Goal: Use online tool/utility: Utilize a website feature to perform a specific function

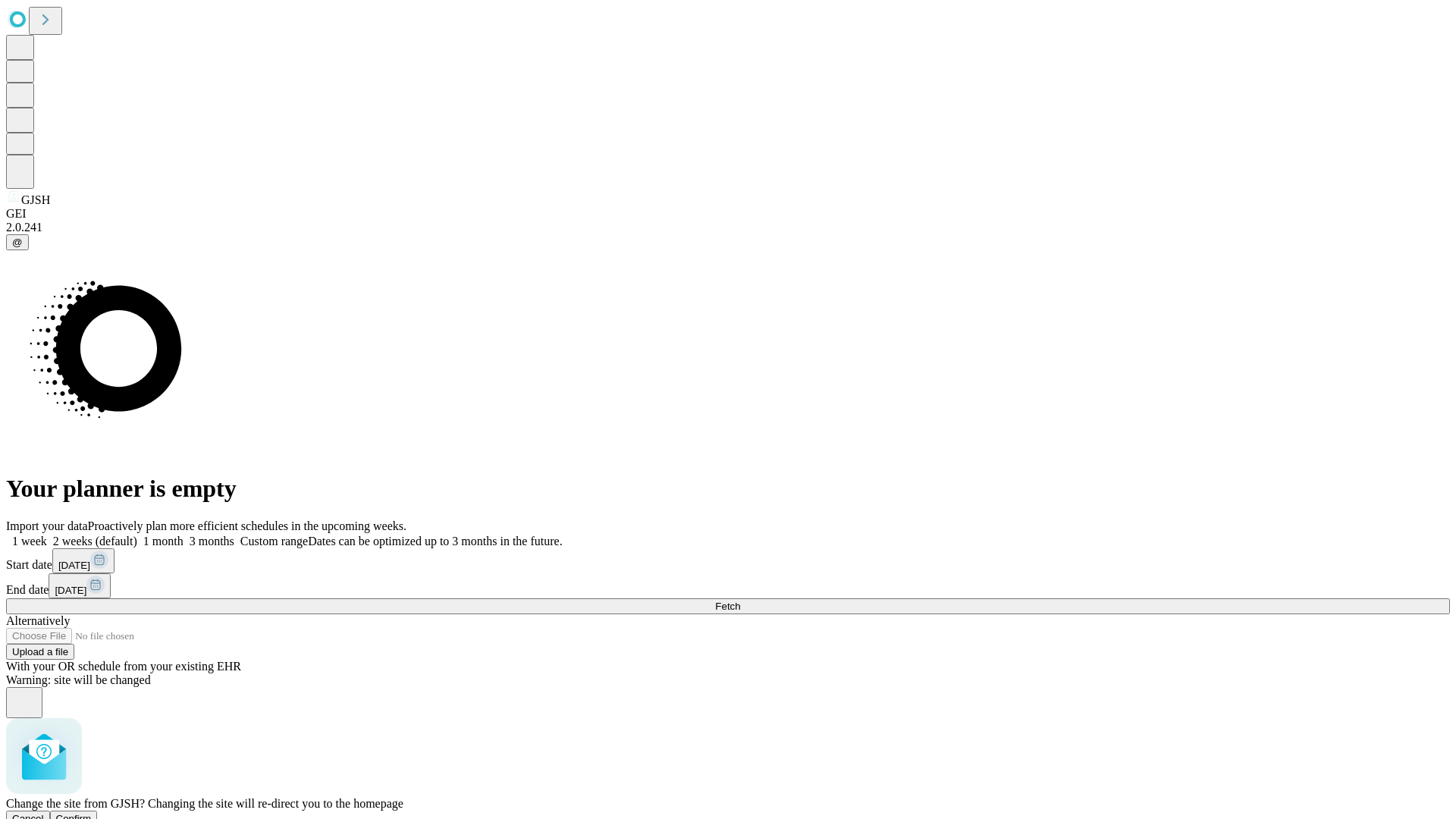
click at [92, 813] on span "Confirm" at bounding box center [74, 819] width 35 height 11
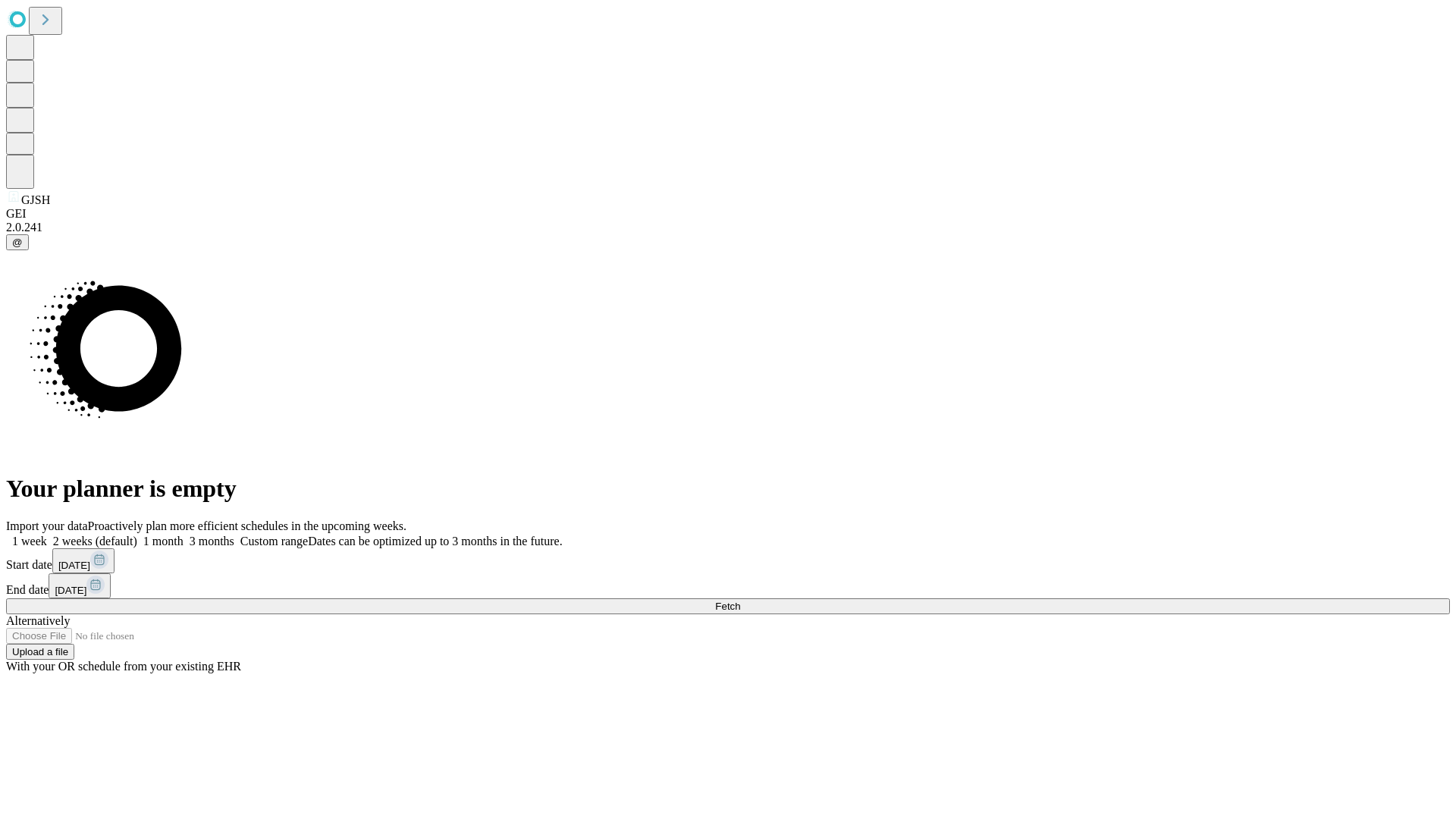
click at [184, 535] on label "1 month" at bounding box center [160, 541] width 46 height 13
click at [741, 601] on span "Fetch" at bounding box center [728, 607] width 25 height 11
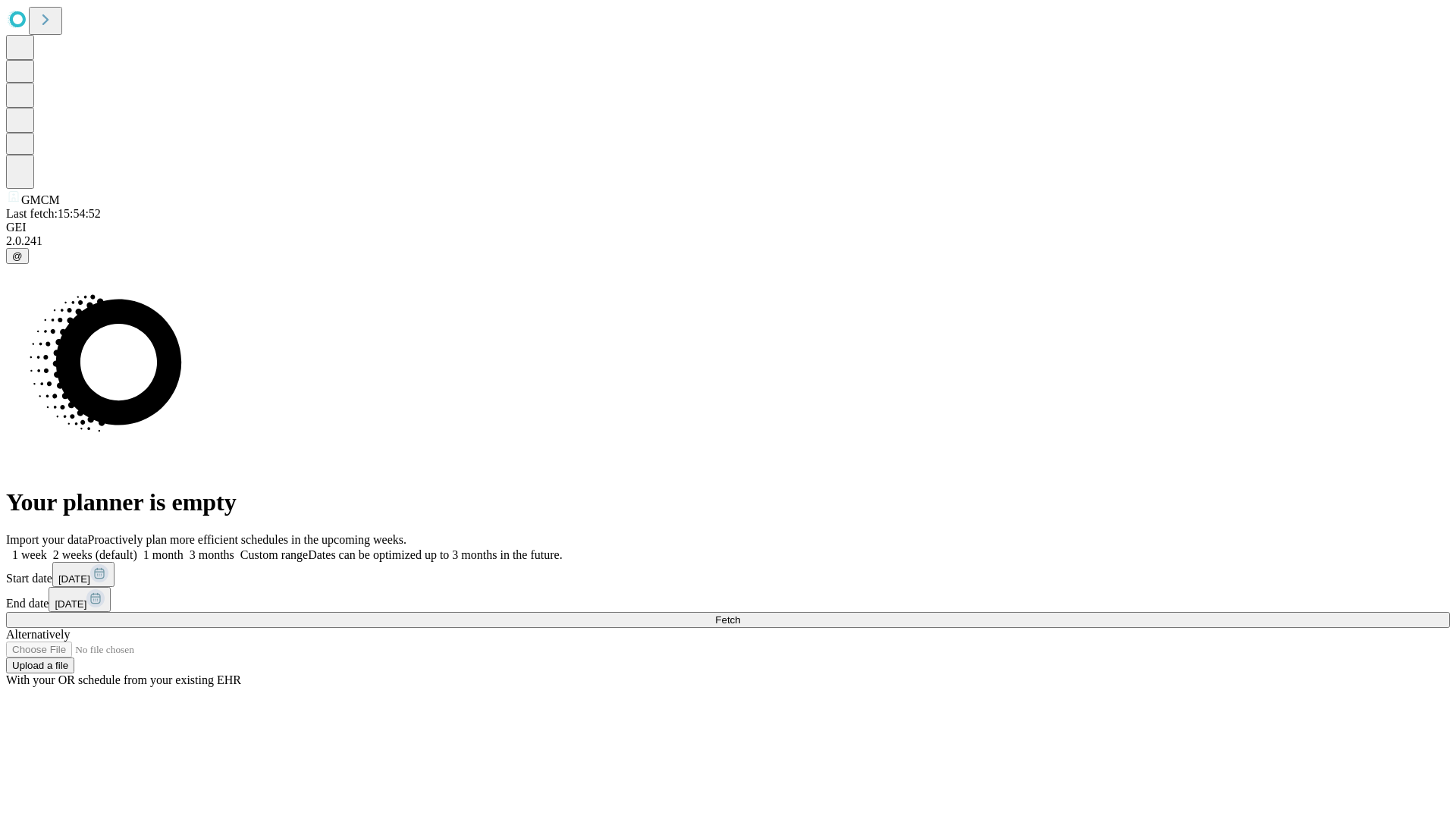
click at [184, 549] on label "1 month" at bounding box center [160, 555] width 46 height 13
click at [741, 615] on span "Fetch" at bounding box center [728, 621] width 25 height 11
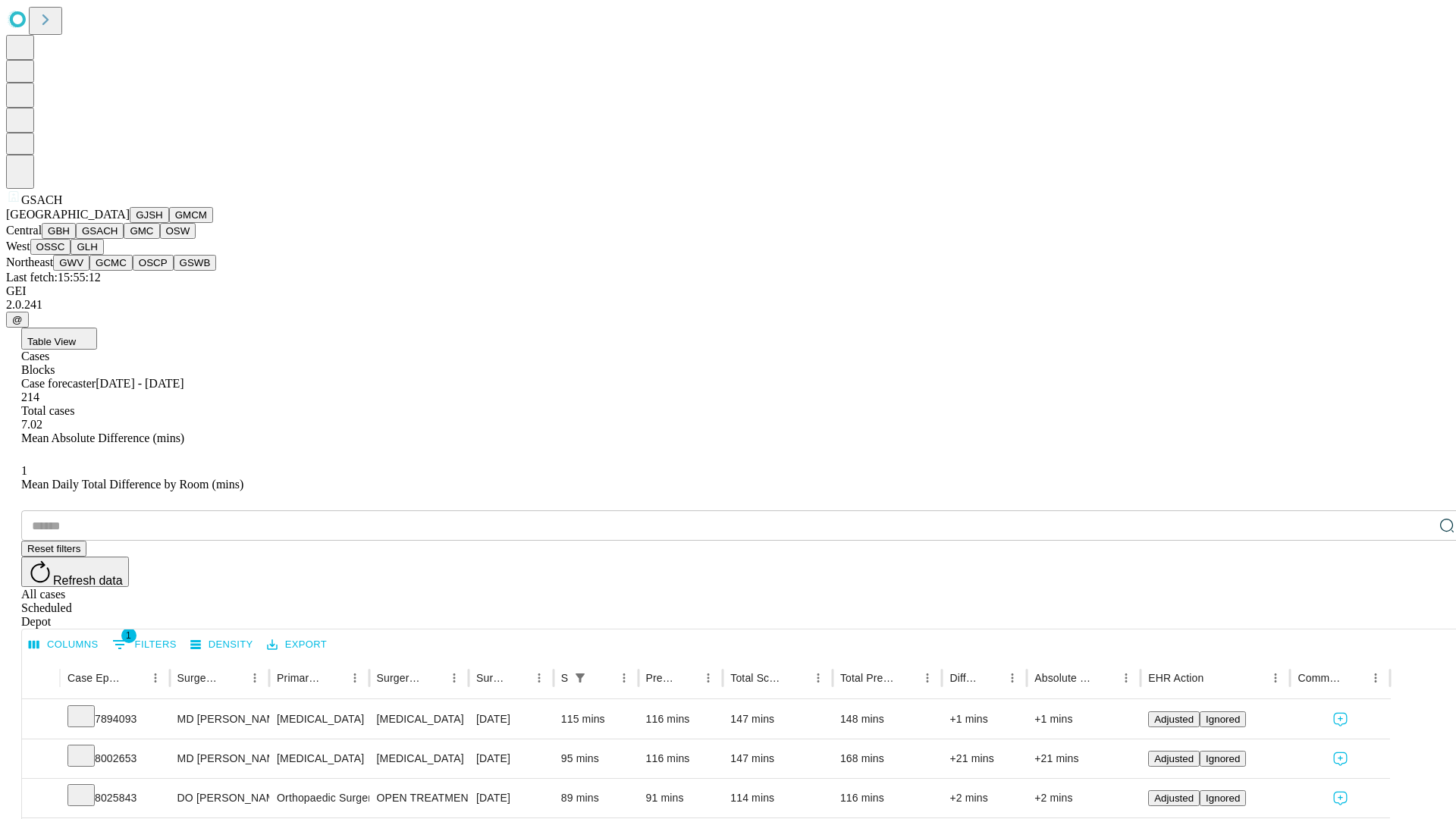
click at [123, 239] on button "GMC" at bounding box center [141, 231] width 35 height 16
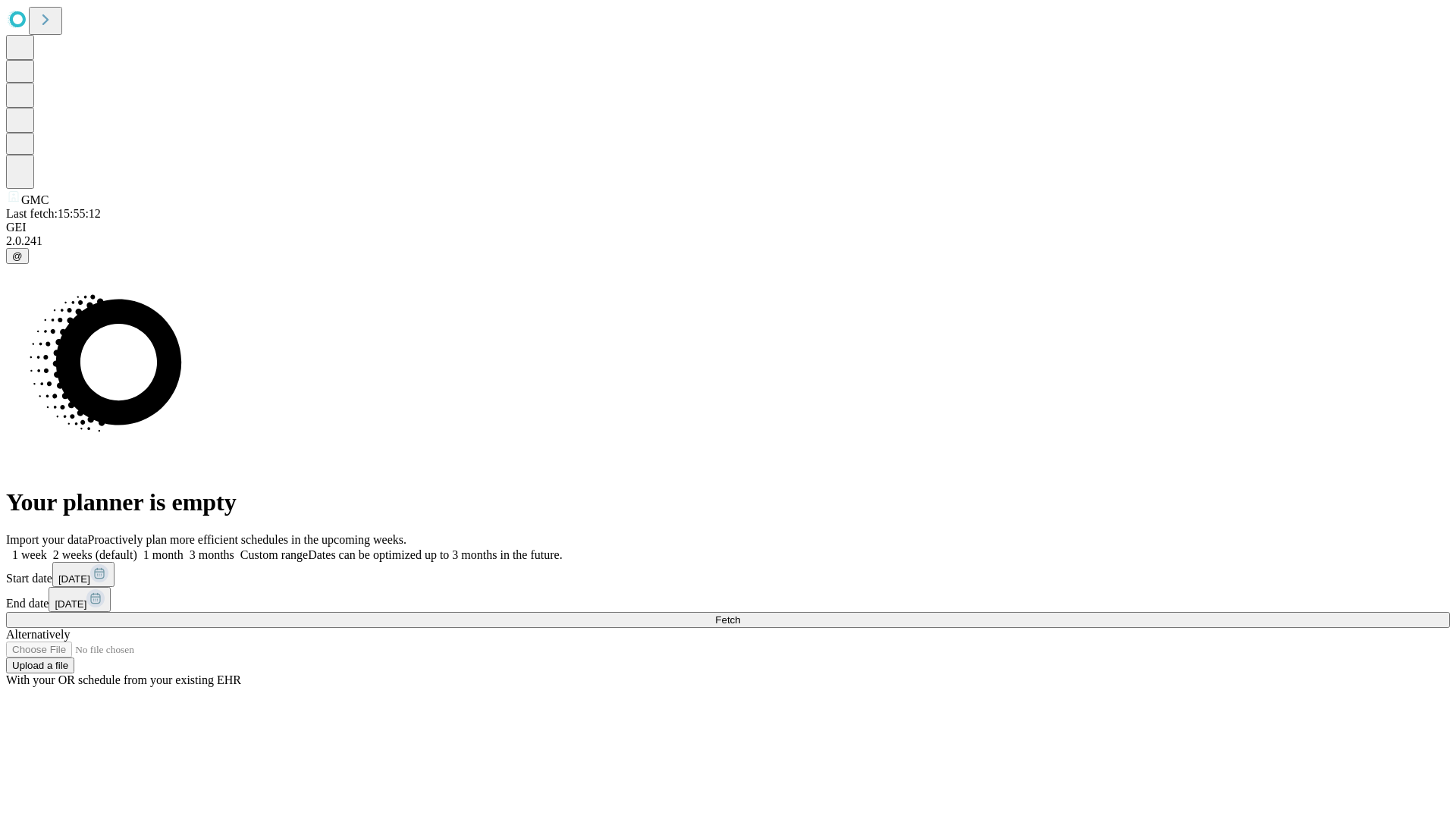
click at [184, 549] on label "1 month" at bounding box center [160, 555] width 46 height 13
click at [741, 615] on span "Fetch" at bounding box center [728, 621] width 25 height 11
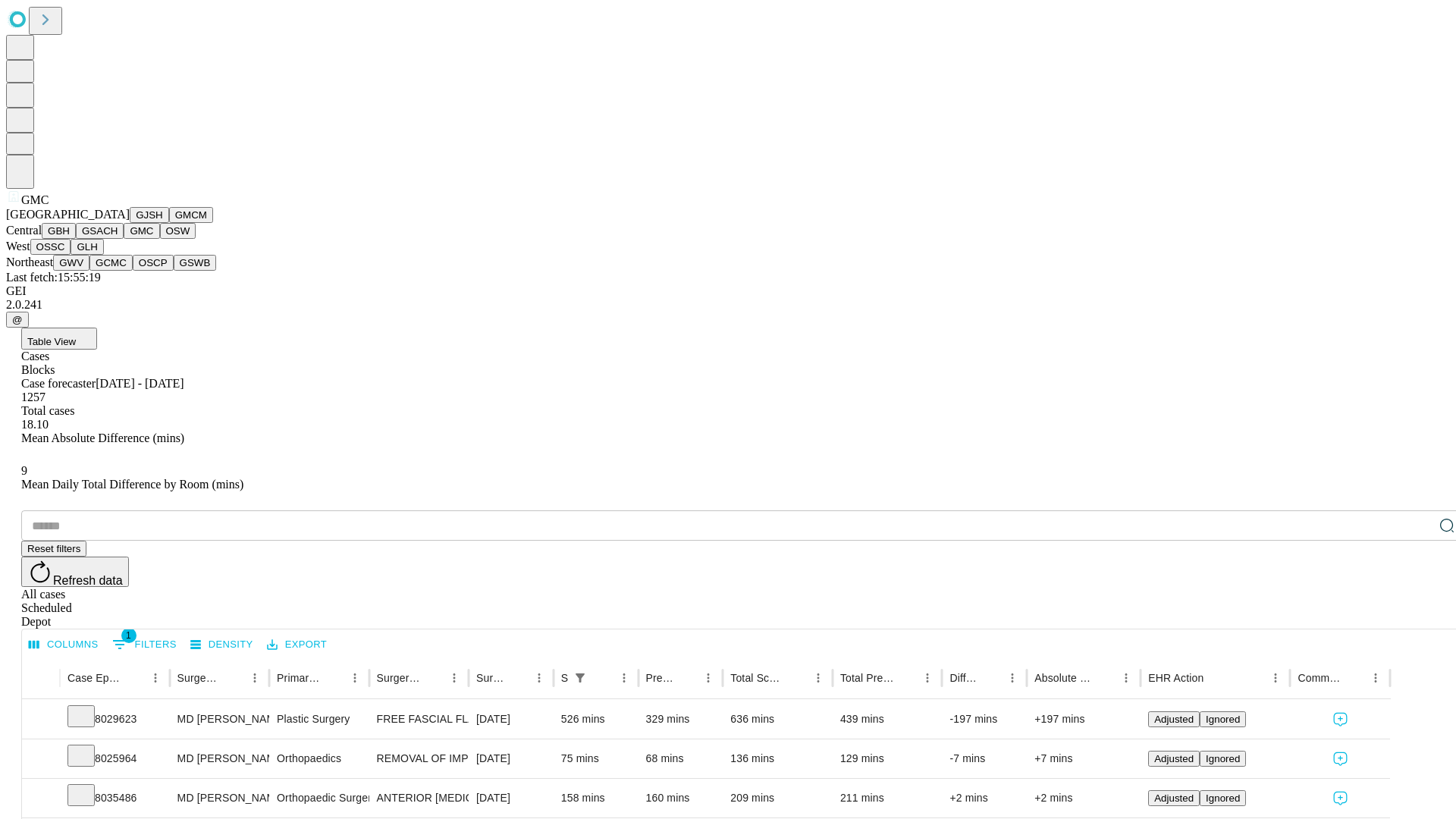
click at [160, 239] on button "OSW" at bounding box center [177, 231] width 36 height 16
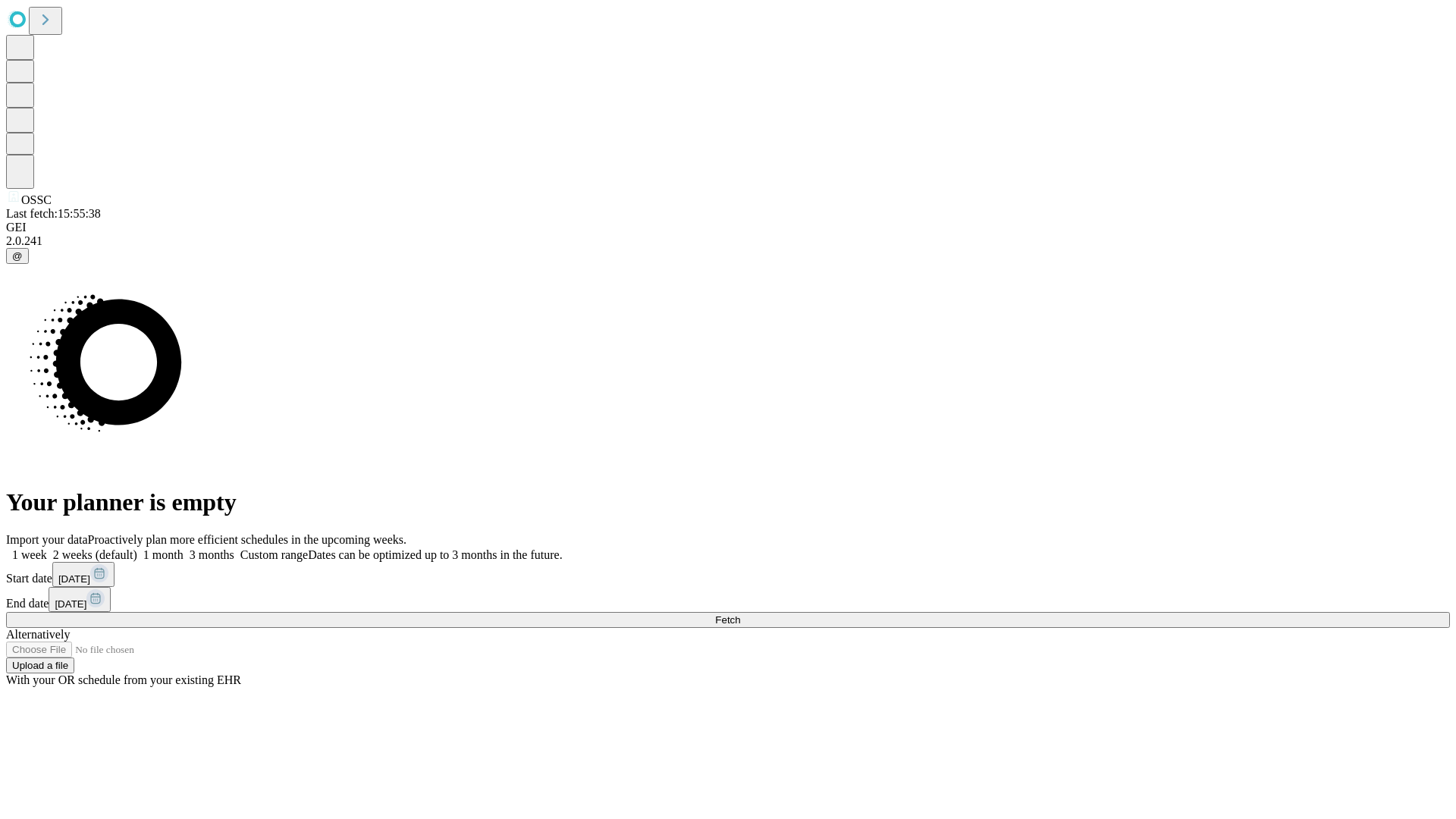
click at [184, 549] on label "1 month" at bounding box center [160, 555] width 46 height 13
click at [741, 615] on span "Fetch" at bounding box center [728, 621] width 25 height 11
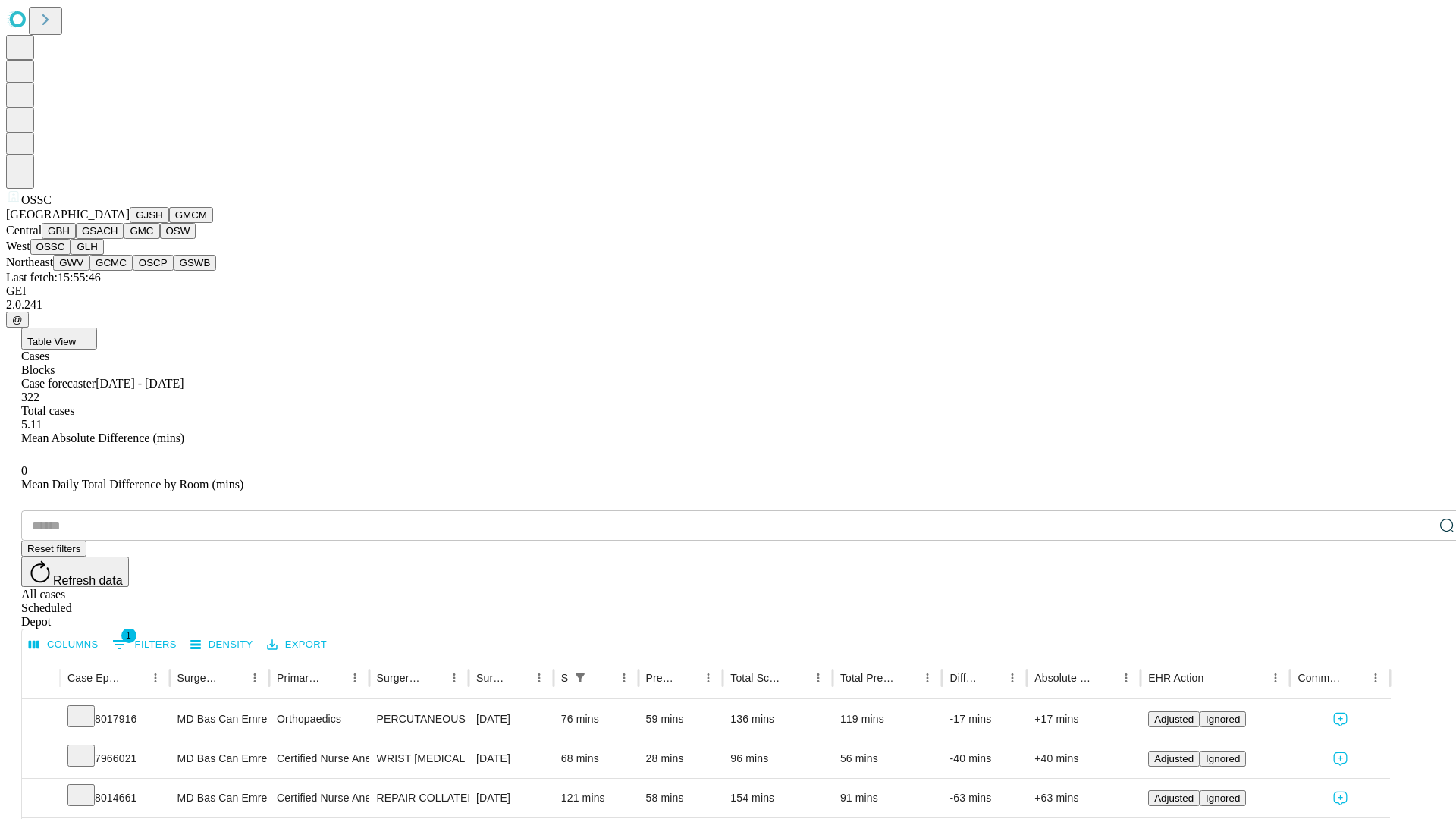
click at [103, 255] on button "GLH" at bounding box center [86, 247] width 32 height 16
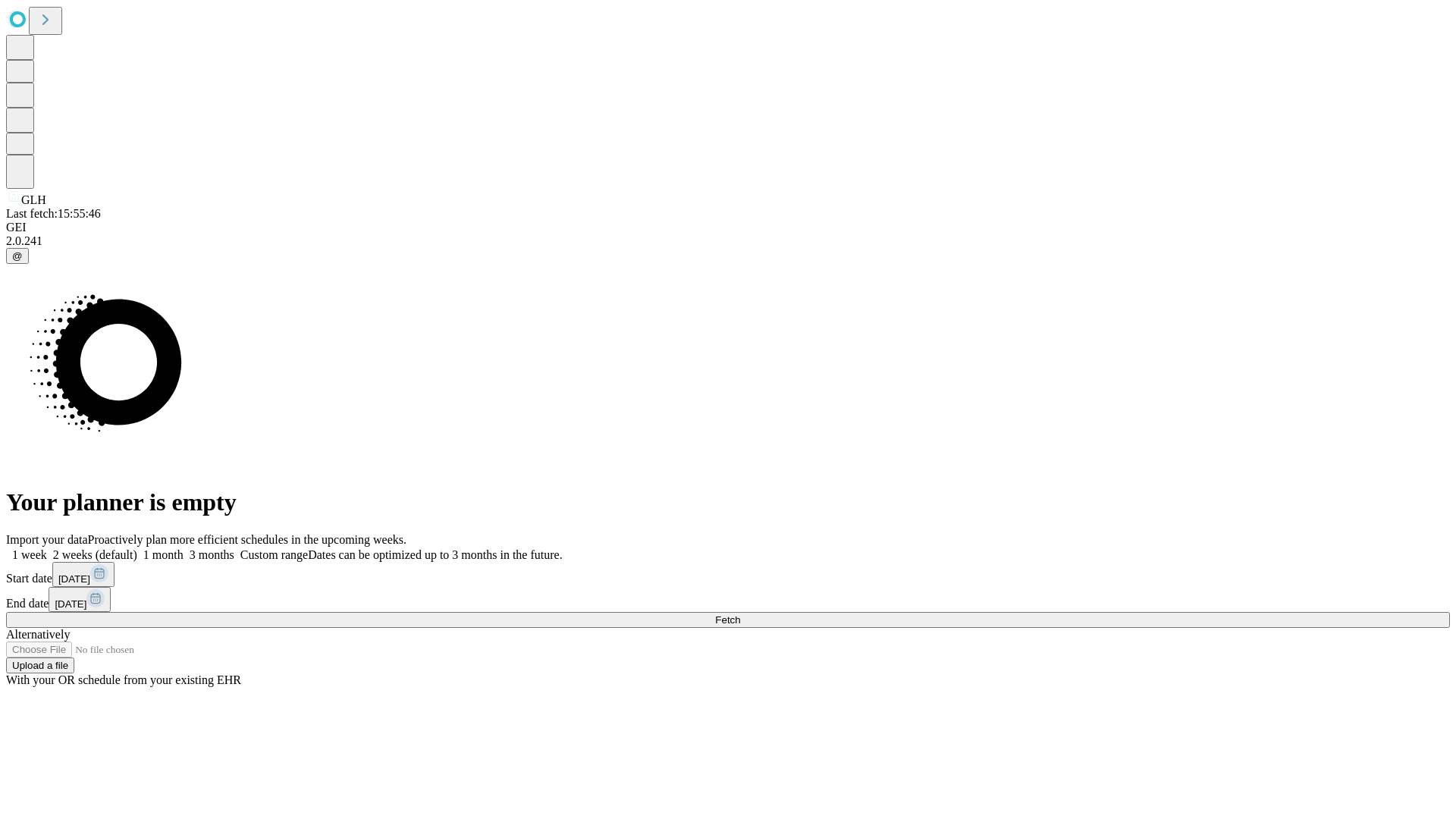
click at [741, 615] on span "Fetch" at bounding box center [728, 621] width 25 height 11
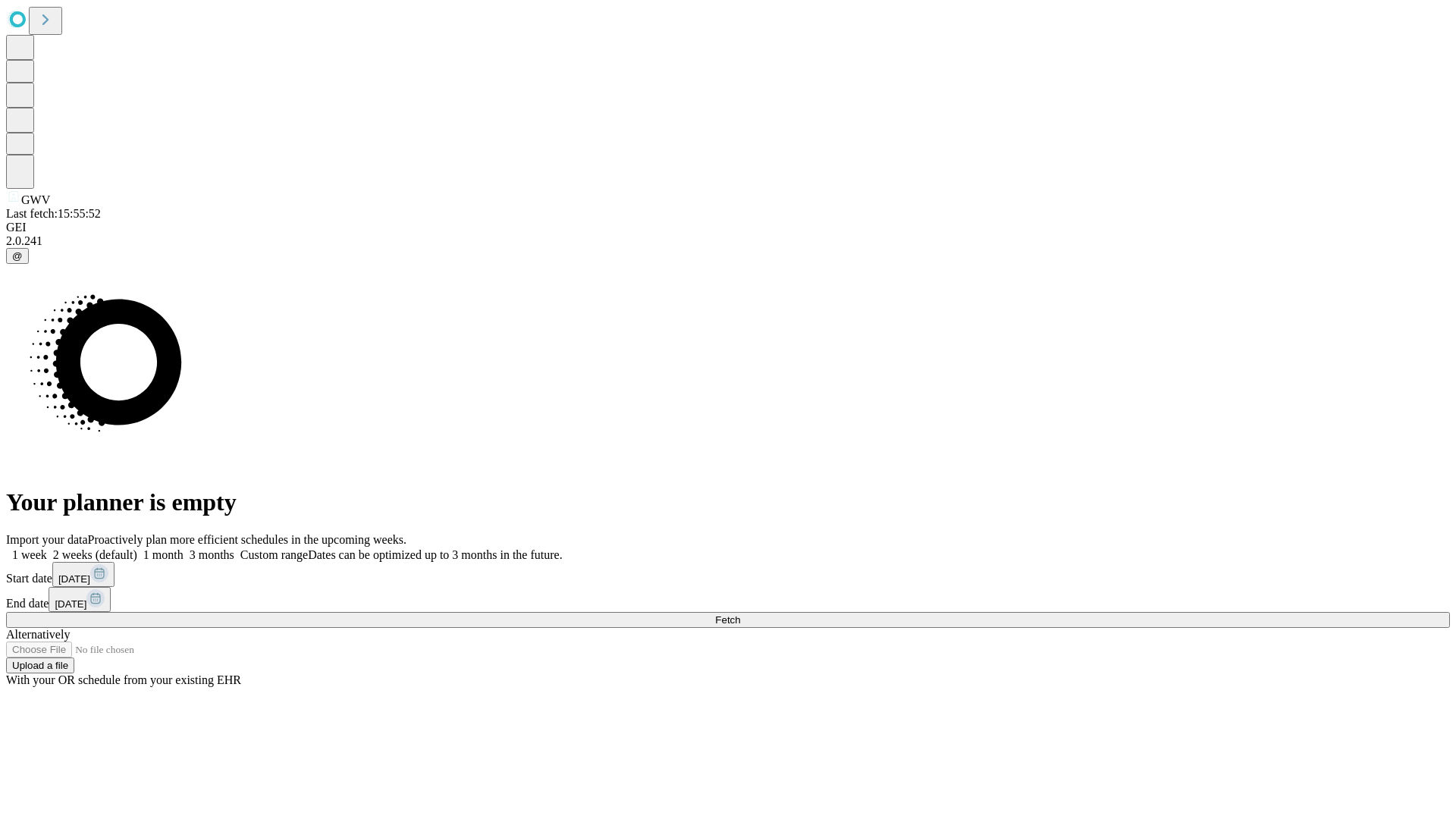
click at [184, 549] on label "1 month" at bounding box center [160, 555] width 46 height 13
click at [741, 615] on span "Fetch" at bounding box center [728, 621] width 25 height 11
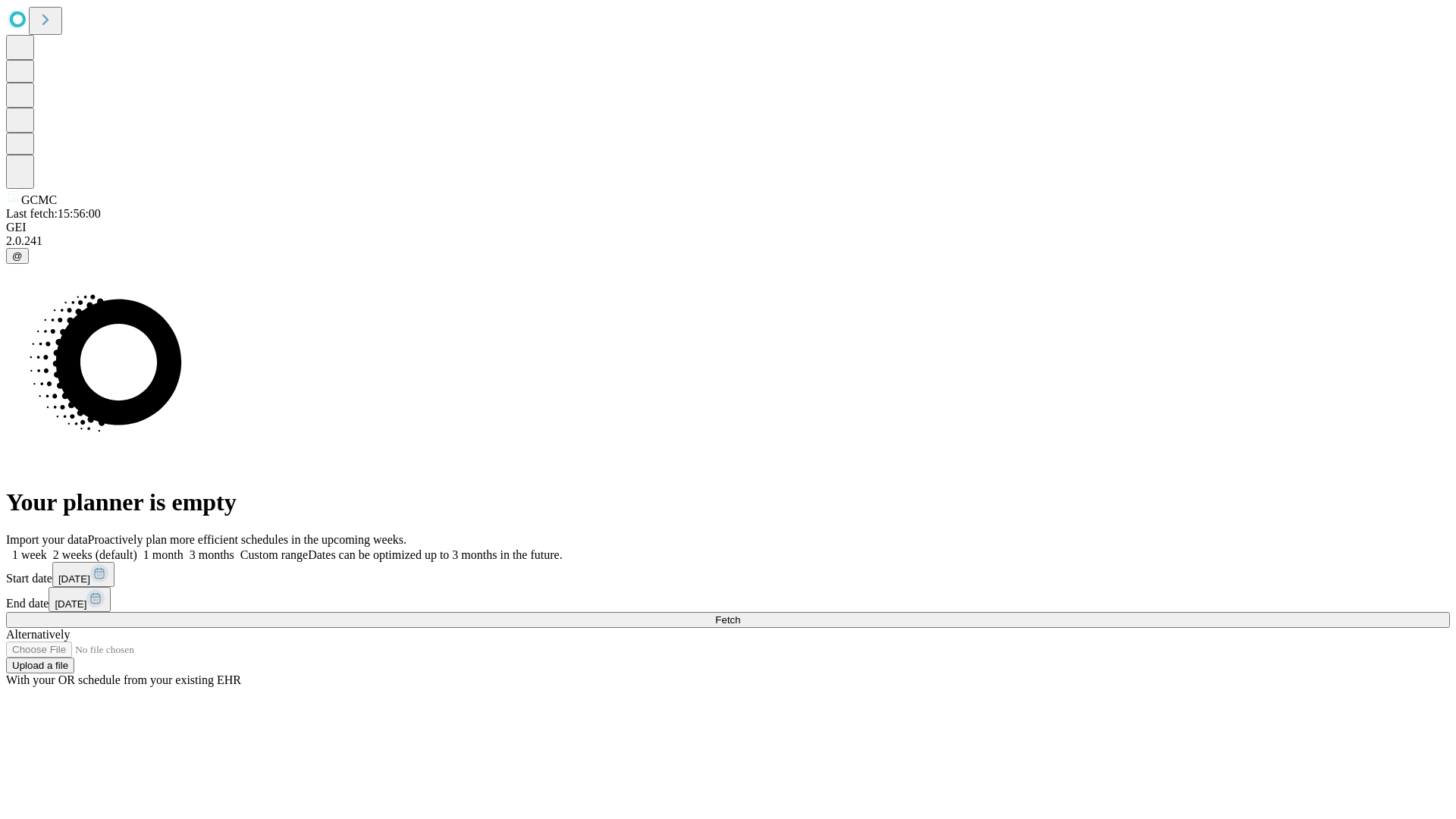
click at [741, 615] on span "Fetch" at bounding box center [728, 621] width 25 height 11
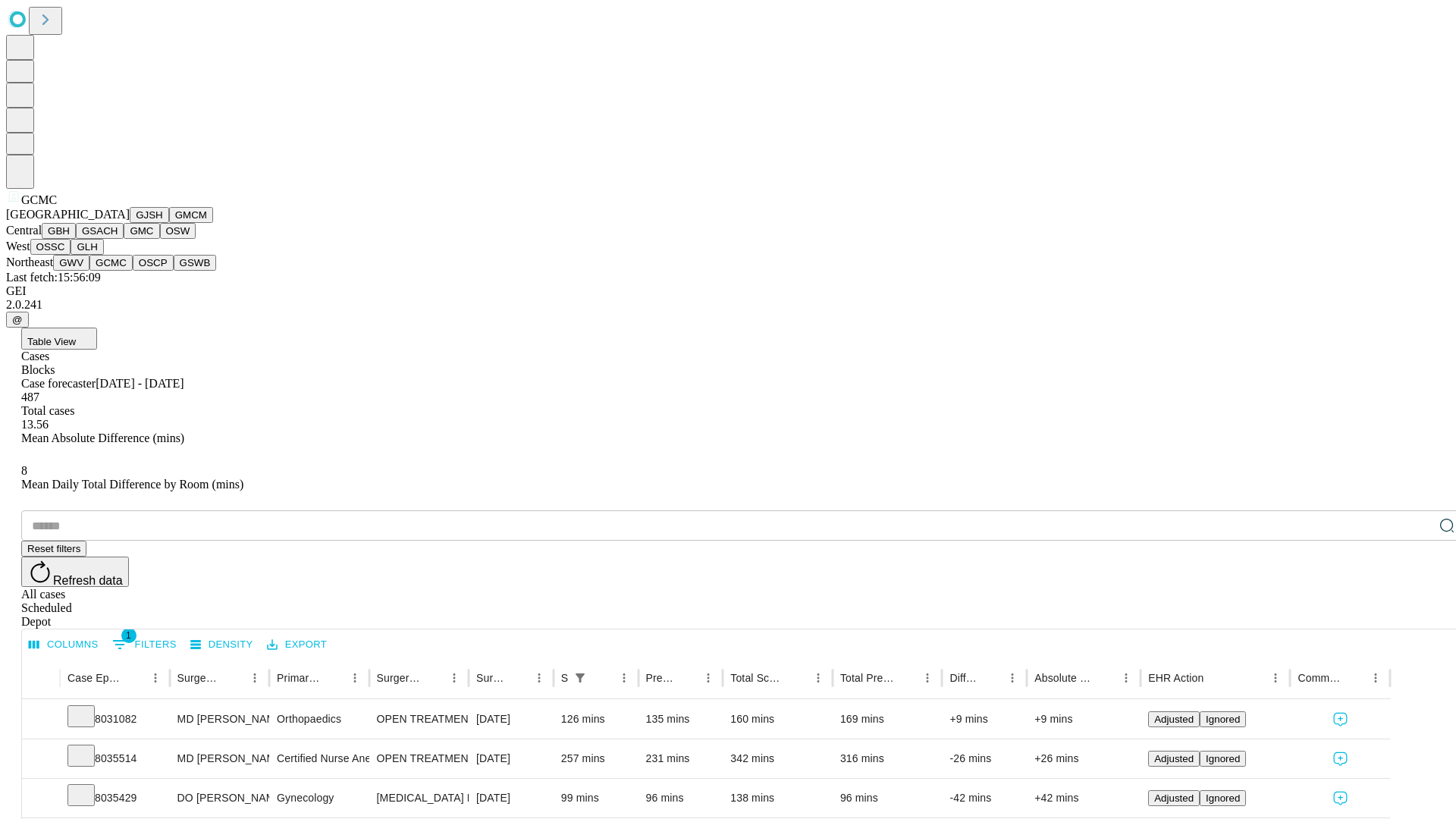
click at [133, 271] on button "OSCP" at bounding box center [153, 263] width 41 height 16
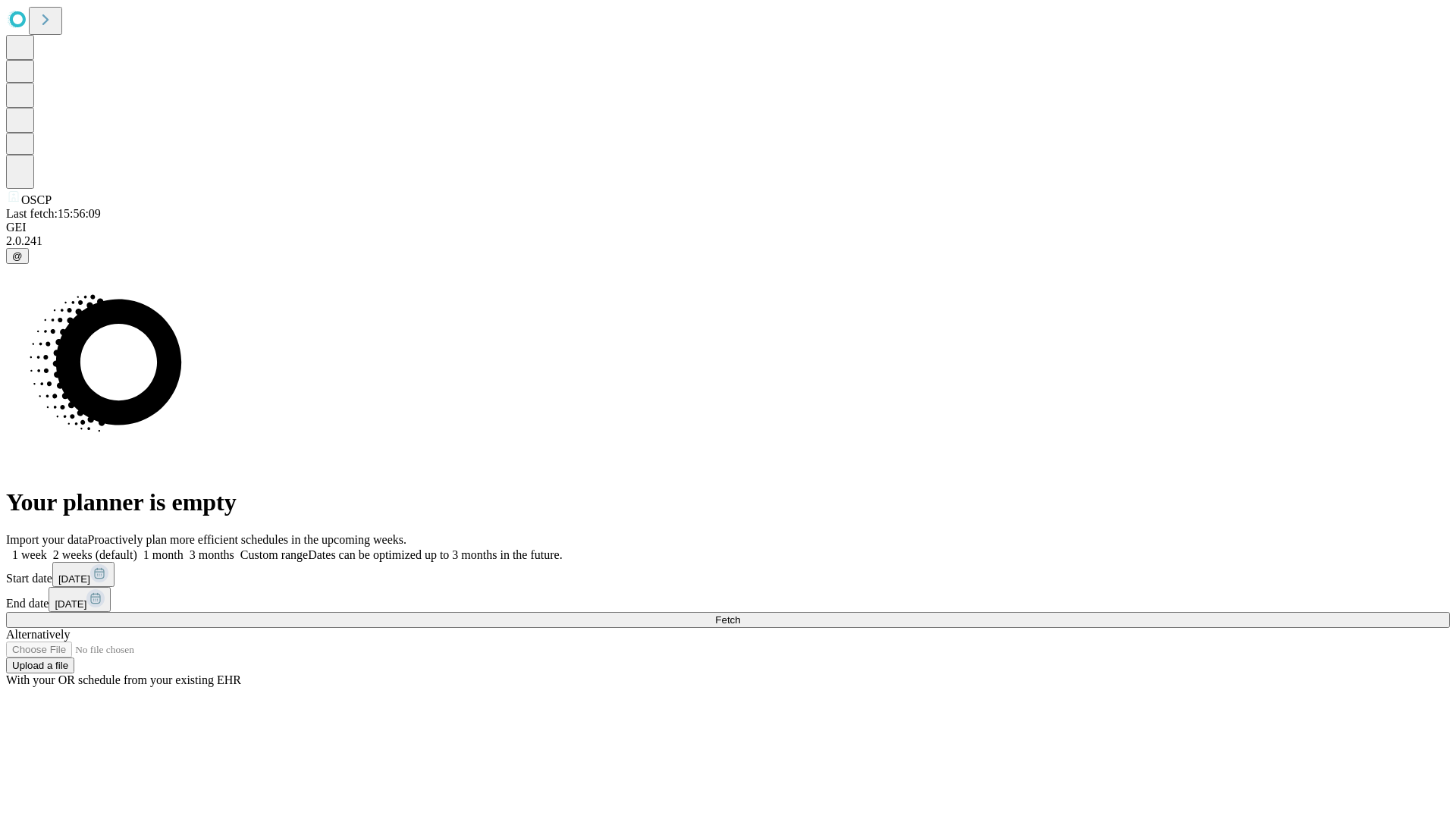
click at [184, 549] on label "1 month" at bounding box center [160, 555] width 46 height 13
click at [741, 615] on span "Fetch" at bounding box center [728, 621] width 25 height 11
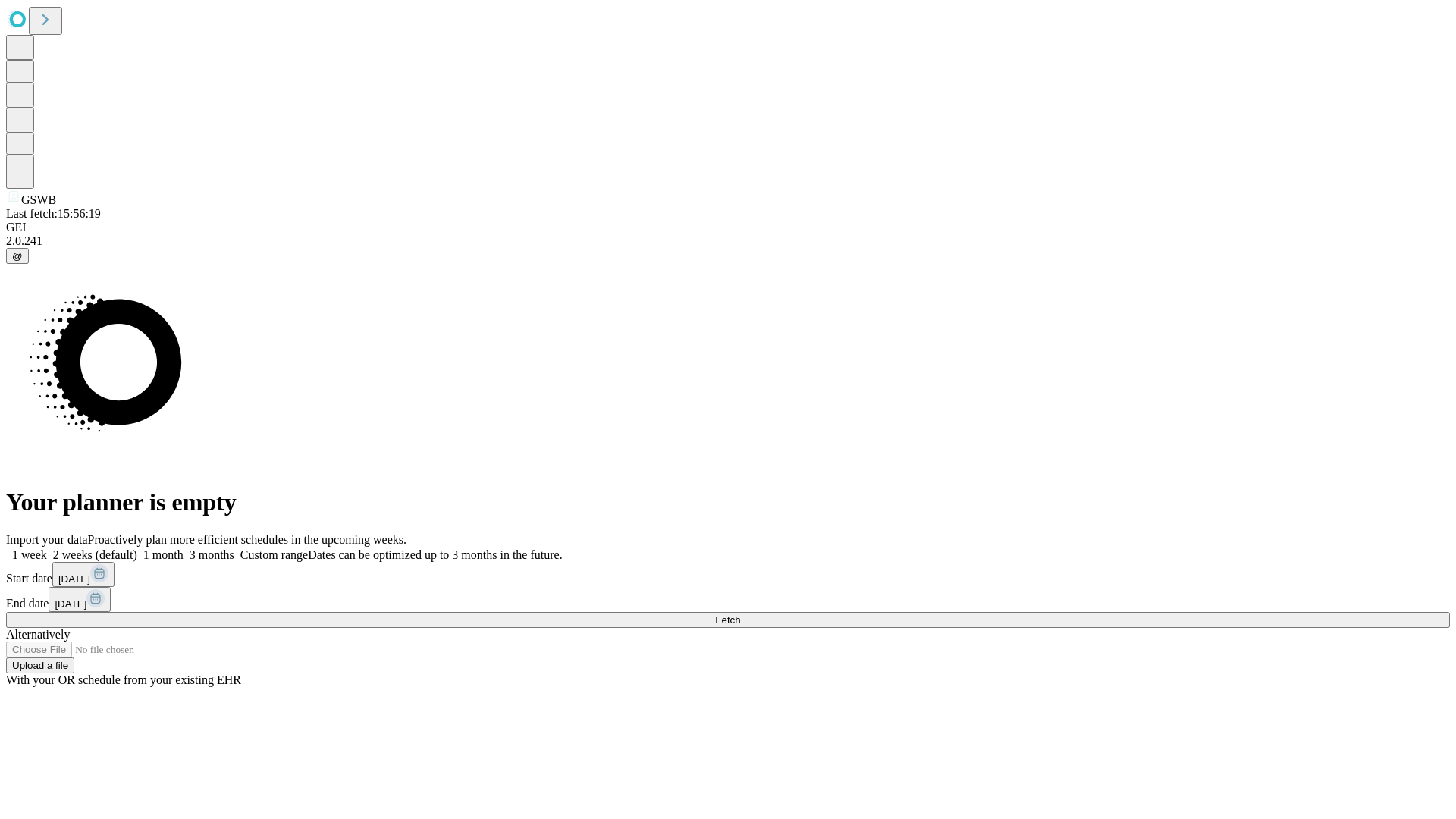
click at [741, 615] on span "Fetch" at bounding box center [728, 621] width 25 height 11
